Goal: Task Accomplishment & Management: Use online tool/utility

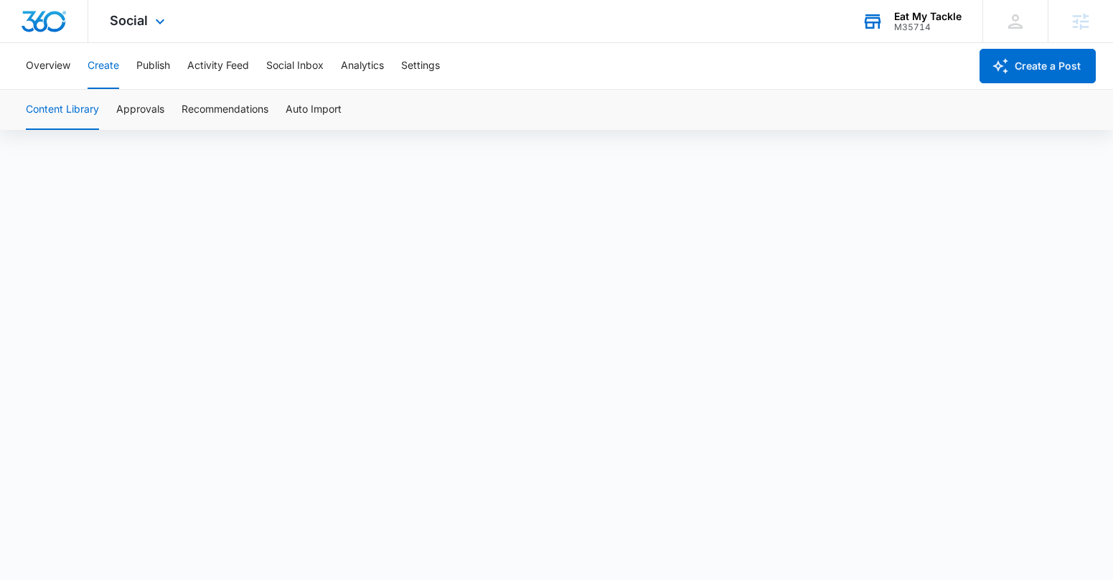
click at [921, 19] on div "Eat My Tackle" at bounding box center [927, 16] width 67 height 11
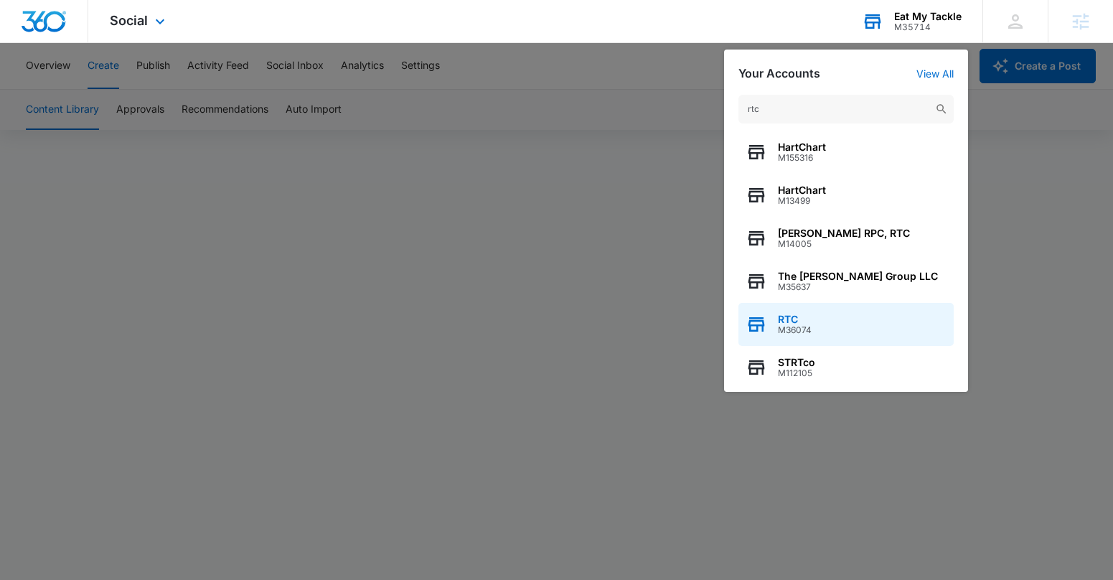
type input "rtc"
click at [823, 331] on div "RTC M36074" at bounding box center [846, 324] width 215 height 43
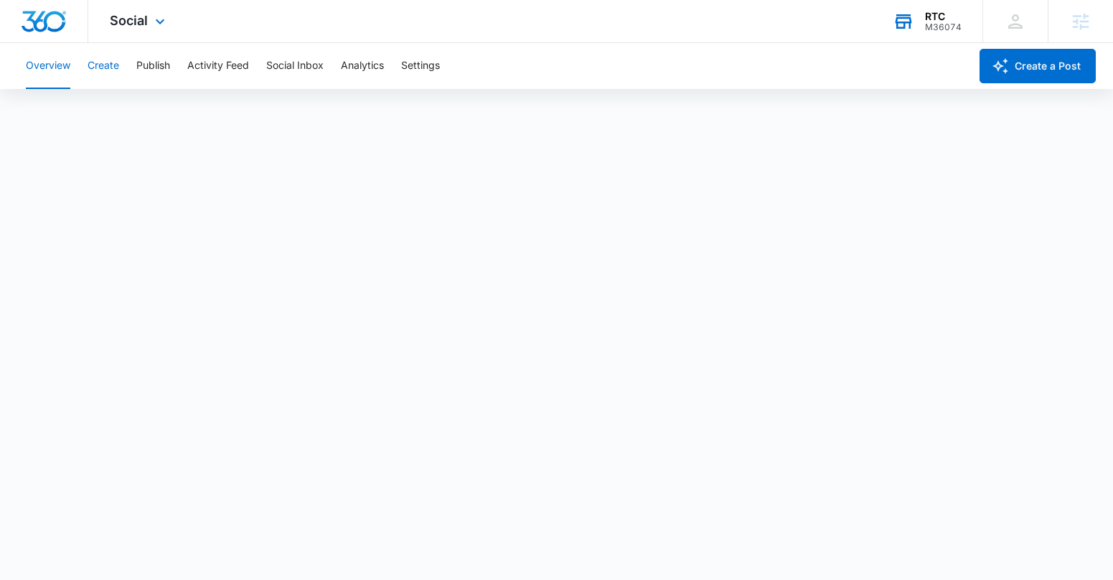
click at [99, 68] on button "Create" at bounding box center [104, 66] width 32 height 46
click at [147, 106] on button "Approvals" at bounding box center [140, 110] width 48 height 40
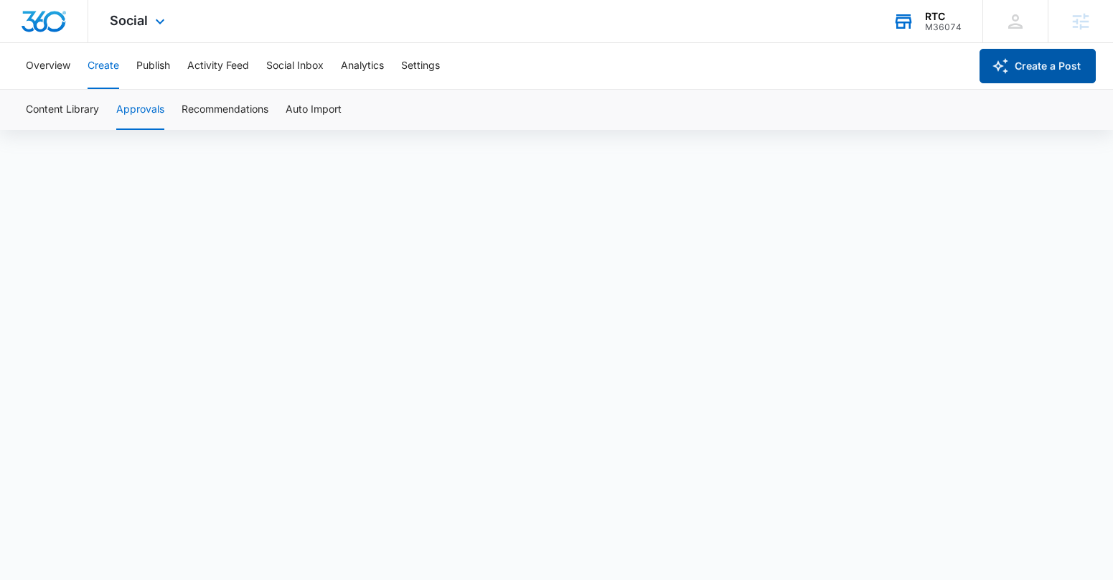
click at [1046, 65] on button "Create a Post" at bounding box center [1038, 66] width 116 height 34
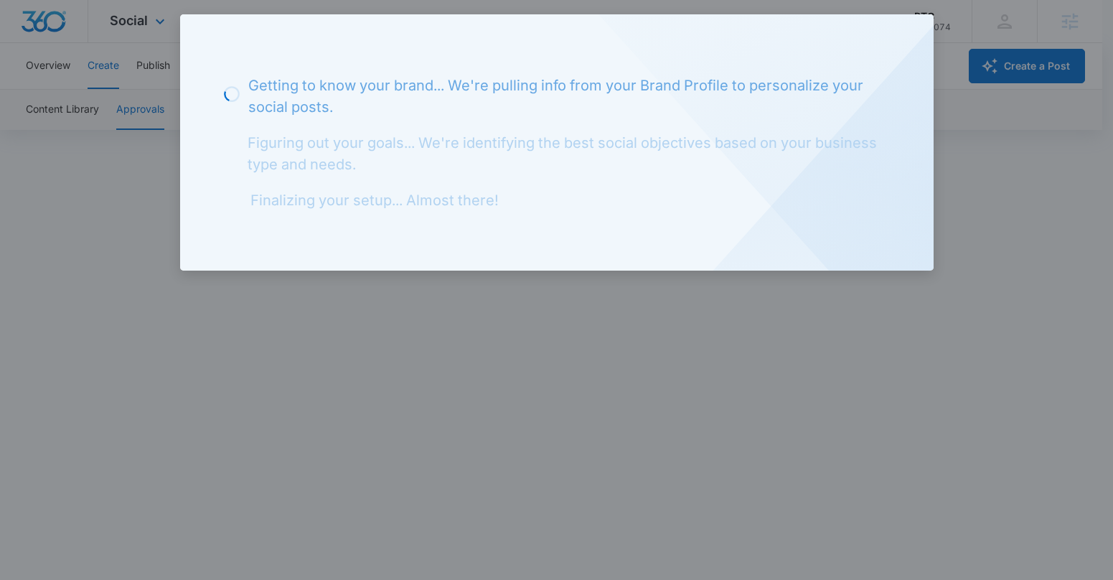
click at [134, 212] on div at bounding box center [556, 290] width 1113 height 580
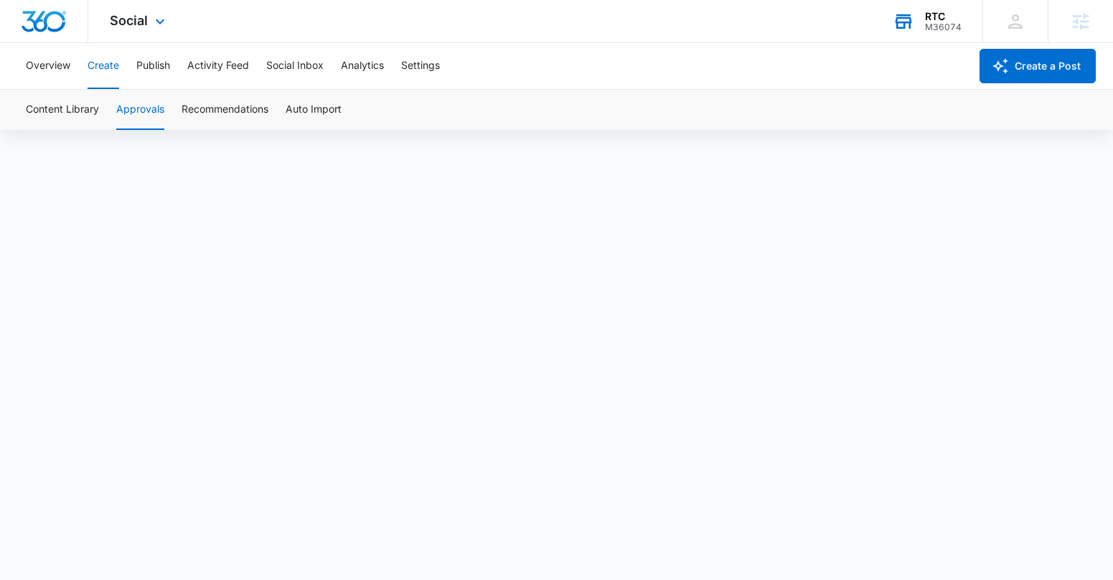
scroll to position [3, 0]
click at [55, 109] on button "Content Library" at bounding box center [62, 110] width 73 height 40
click at [136, 103] on button "Approvals" at bounding box center [140, 110] width 48 height 40
click at [146, 70] on button "Publish" at bounding box center [153, 66] width 34 height 46
